Goal: Information Seeking & Learning: Understand process/instructions

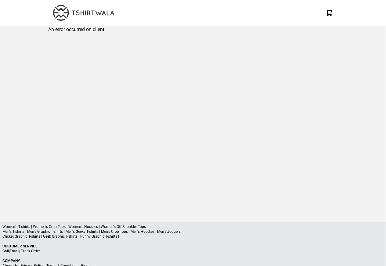
click at [6, 5] on div "X" at bounding box center [193, 13] width 386 height 26
click at [6, 4] on div "X" at bounding box center [193, 13] width 386 height 26
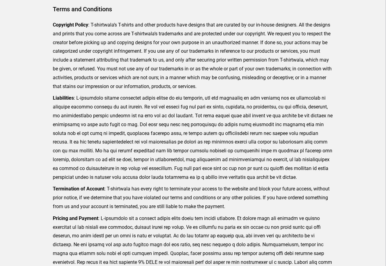
scroll to position [150, 0]
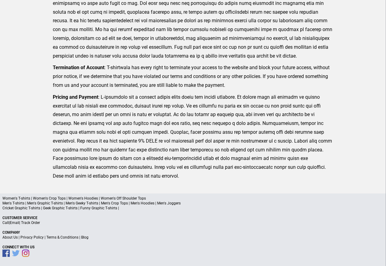
click at [33, 240] on p "About Us | Privacy Policy | Terms & Conditions | Blog" at bounding box center [192, 237] width 381 height 5
click at [37, 240] on div "Women's T-shirts | Women's Crop Tops | Women's Hoodies | Women's Off Shoulder T…" at bounding box center [193, 230] width 386 height 73
click at [40, 240] on p "About Us | Privacy Policy | Terms & Conditions | Blog" at bounding box center [192, 237] width 381 height 5
